Goal: Information Seeking & Learning: Learn about a topic

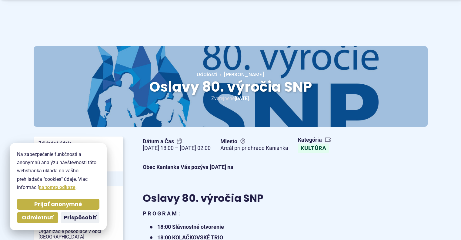
scroll to position [13, 0]
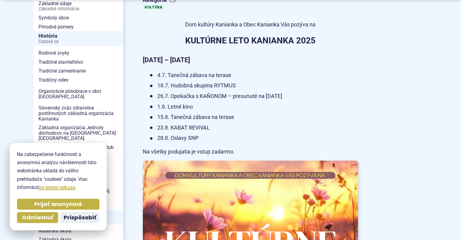
scroll to position [163, 0]
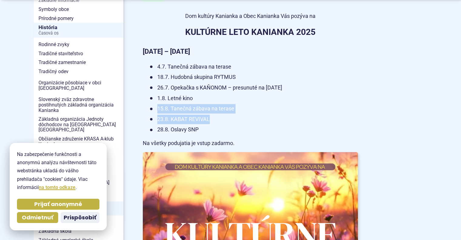
drag, startPoint x: 214, startPoint y: 116, endPoint x: 210, endPoint y: 87, distance: 29.3
click at [210, 87] on ul "4.7. Tanečná zábava na terase 18.7. Hudobná skupina RYTMUS 26.7. Opekačka s KAŇ…" at bounding box center [250, 98] width 215 height 72
click at [210, 87] on li "26.7. Opekačka s KAŇONOM – presunuté na 1.8.2025" at bounding box center [254, 87] width 208 height 9
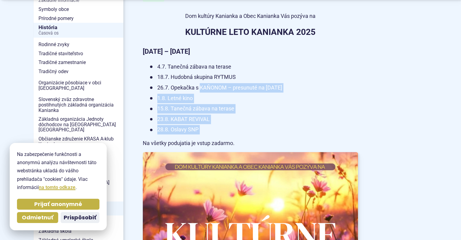
drag, startPoint x: 210, startPoint y: 87, endPoint x: 216, endPoint y: 132, distance: 45.3
click at [216, 132] on ul "4.7. Tanečná zábava na terase 18.7. Hudobná skupina RYTMUS 26.7. Opekačka s KAŇ…" at bounding box center [250, 98] width 215 height 72
click at [216, 132] on li "28.8. Oslavy SNP" at bounding box center [254, 129] width 208 height 9
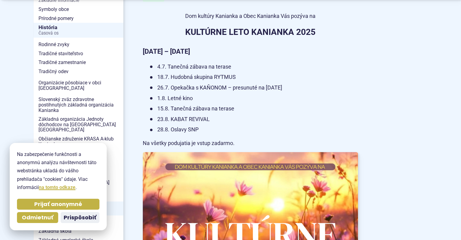
click at [216, 132] on li "28.8. Oslavy SNP" at bounding box center [254, 129] width 208 height 9
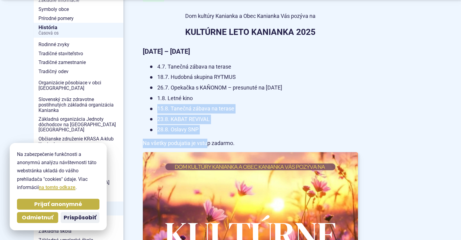
drag, startPoint x: 207, startPoint y: 136, endPoint x: 208, endPoint y: 100, distance: 35.5
click at [208, 100] on article "Kategória Kultúra Dom kultúry Kanianka a Obec Kanianka Vás pozýva na KULTÚRNE L…" at bounding box center [285, 244] width 305 height 516
click at [208, 100] on li "1.8. Letné kino" at bounding box center [254, 98] width 208 height 9
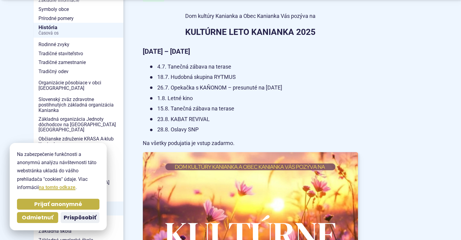
click at [208, 100] on li "1.8. Letné kino" at bounding box center [254, 98] width 208 height 9
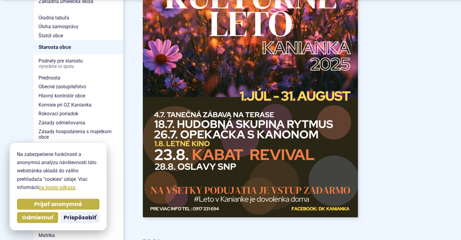
scroll to position [409, 0]
